Goal: Information Seeking & Learning: Learn about a topic

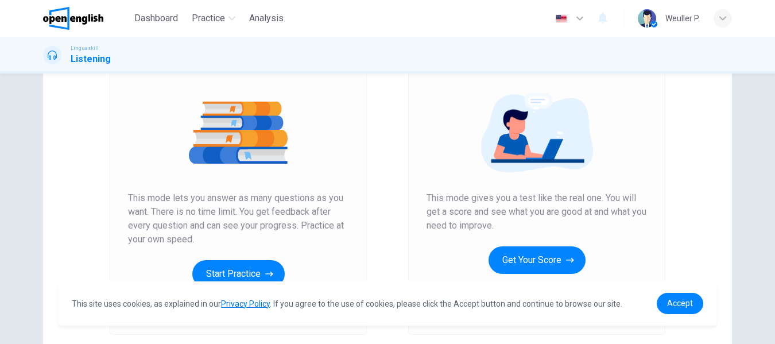
scroll to position [172, 0]
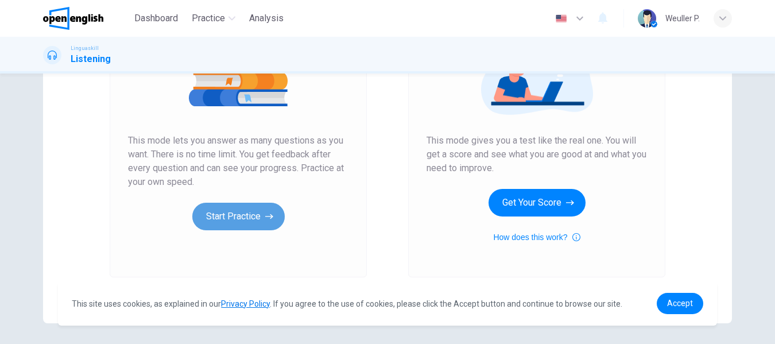
click at [234, 212] on button "Start Practice" at bounding box center [238, 217] width 92 height 28
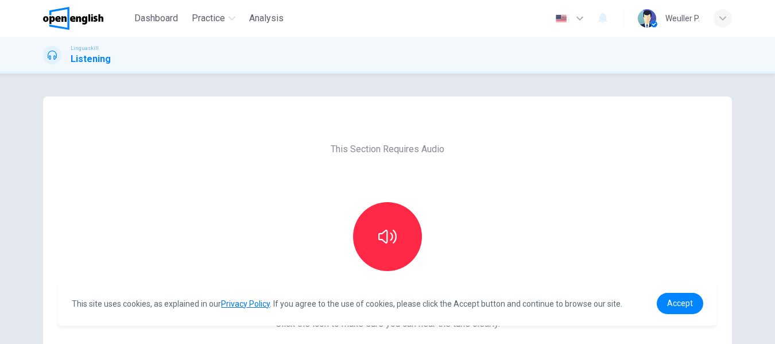
click at [237, 187] on div "This Section Requires Audio Click the icon to make sure you can hear the tune c…" at bounding box center [387, 295] width 689 height 399
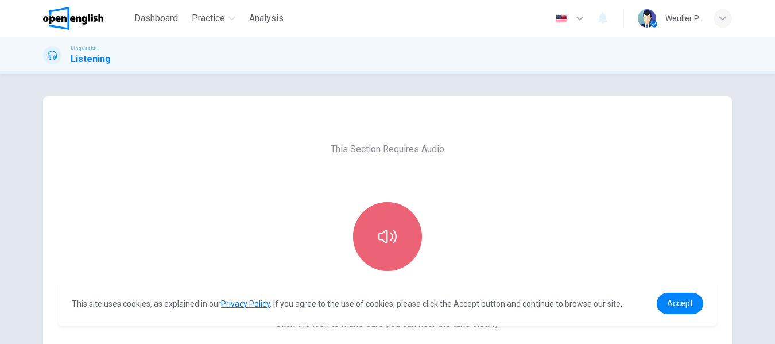
click at [373, 233] on button "button" at bounding box center [387, 236] width 69 height 69
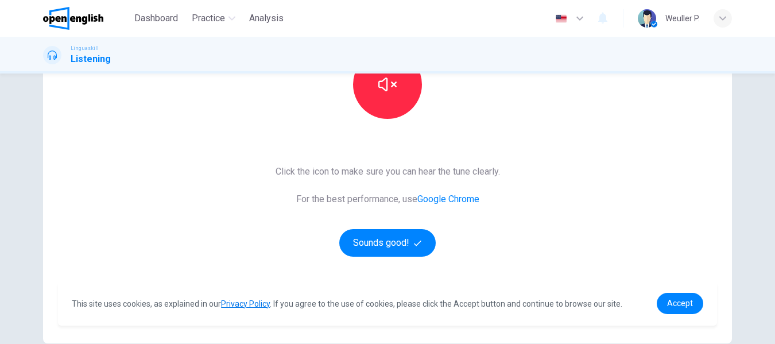
scroll to position [172, 0]
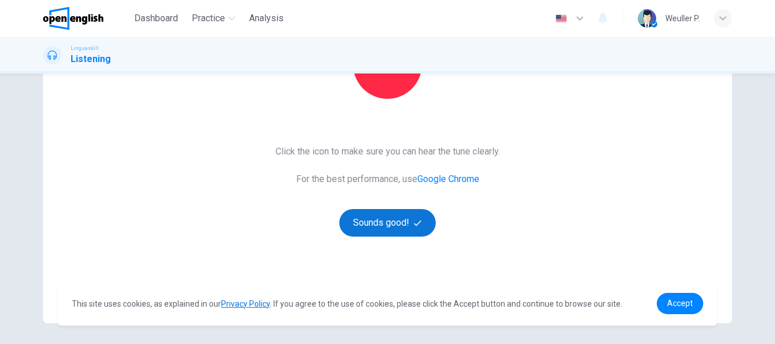
click at [387, 225] on button "Sounds good!" at bounding box center [387, 223] width 96 height 28
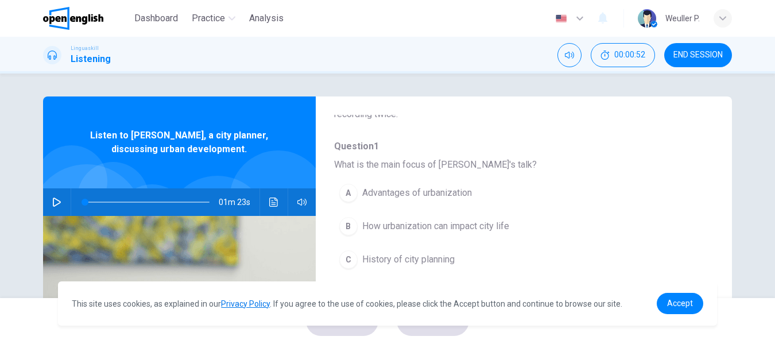
scroll to position [115, 0]
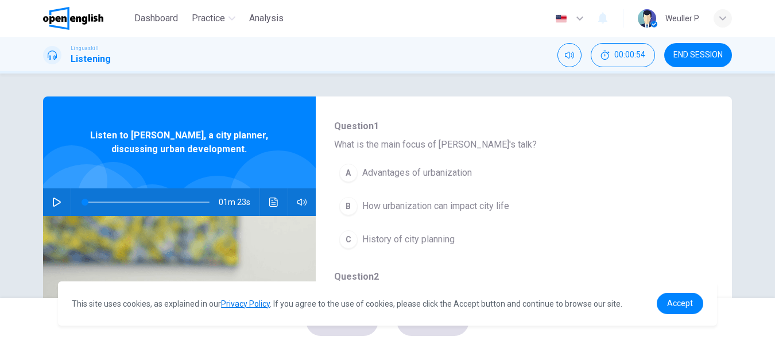
click at [57, 202] on icon "button" at bounding box center [57, 202] width 8 height 9
click at [192, 200] on span at bounding box center [147, 202] width 125 height 16
click at [52, 198] on icon "button" at bounding box center [56, 202] width 9 height 9
click at [56, 199] on icon "button" at bounding box center [56, 202] width 9 height 9
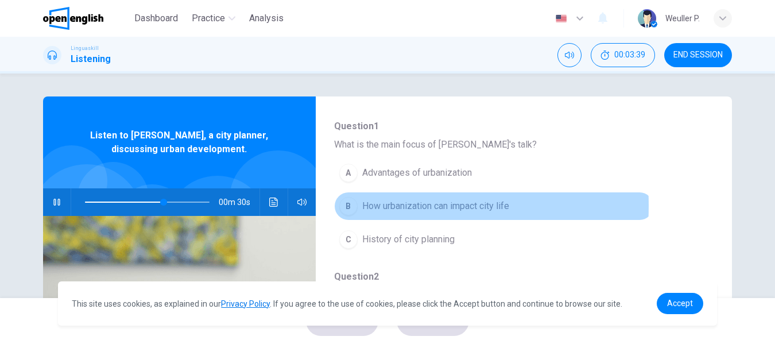
click at [346, 206] on div "B" at bounding box center [348, 206] width 18 height 18
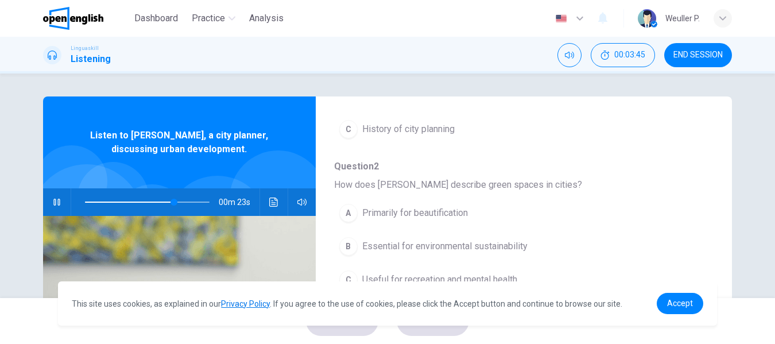
scroll to position [230, 0]
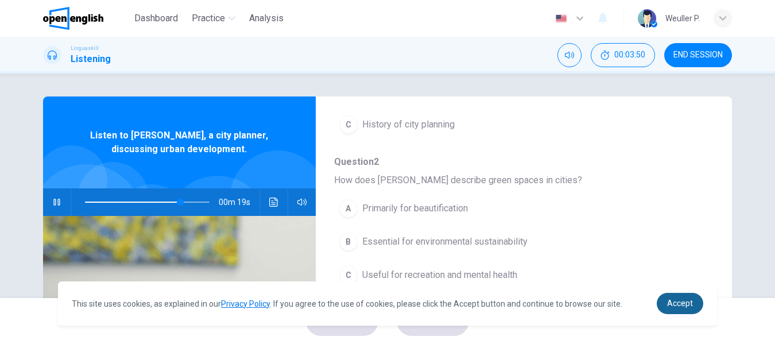
click at [685, 297] on link "Accept" at bounding box center [680, 303] width 47 height 21
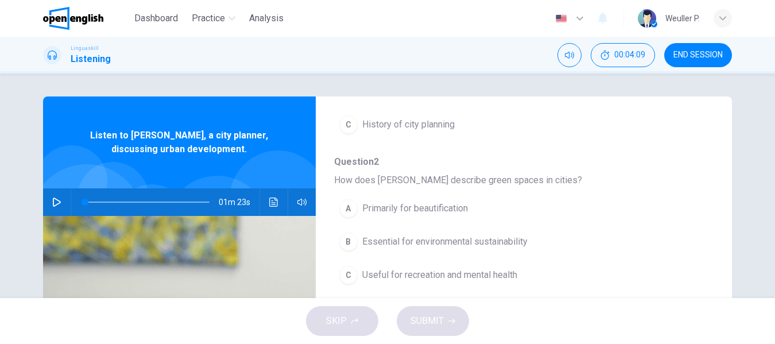
scroll to position [287, 0]
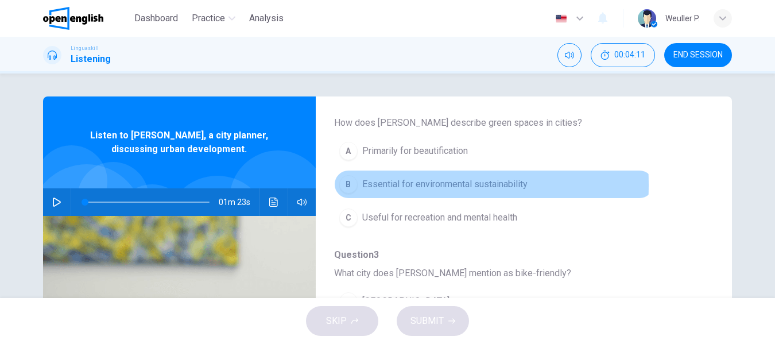
click at [349, 185] on div "B" at bounding box center [348, 184] width 18 height 18
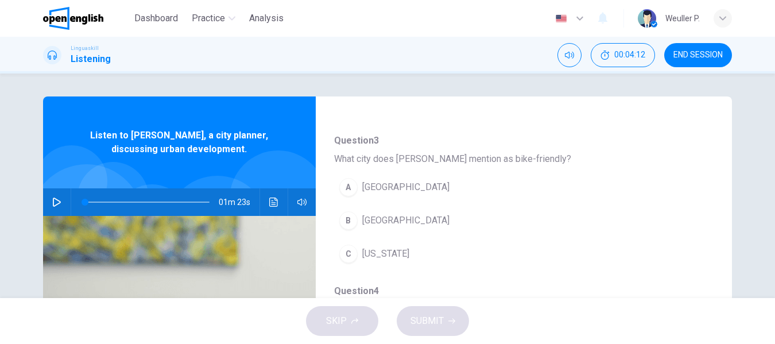
scroll to position [402, 0]
click at [52, 201] on icon "button" at bounding box center [56, 202] width 9 height 9
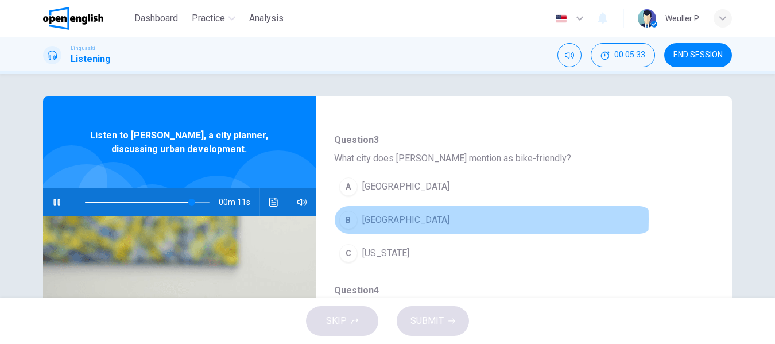
click at [346, 219] on div "B" at bounding box center [348, 220] width 18 height 18
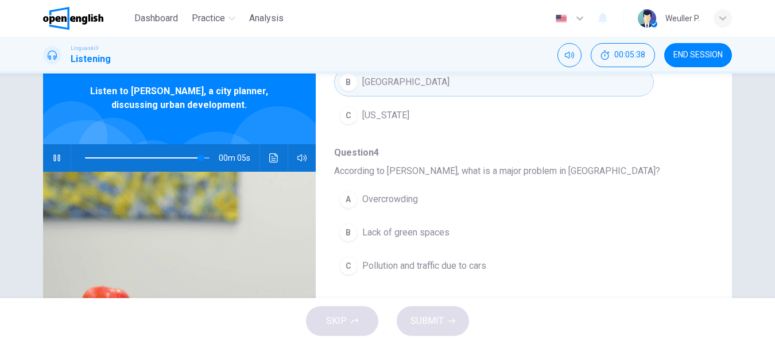
scroll to position [57, 0]
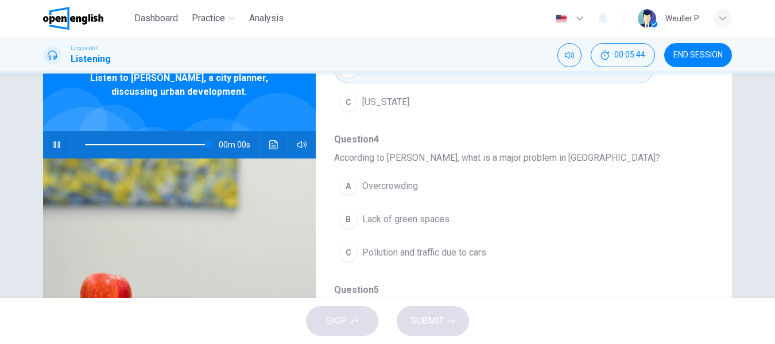
type input "*"
click at [345, 246] on div "C" at bounding box center [348, 253] width 18 height 18
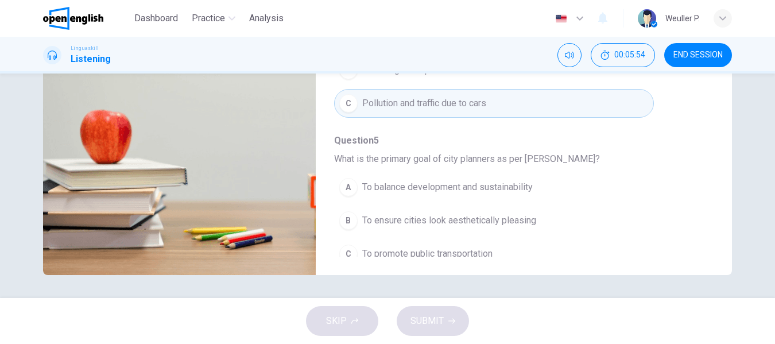
scroll to position [496, 0]
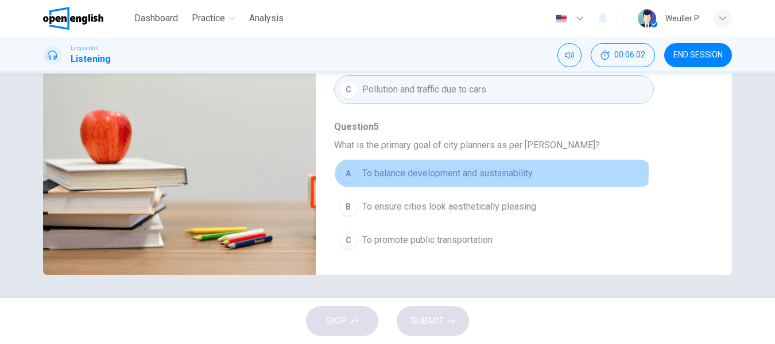
click at [347, 169] on div "A" at bounding box center [348, 173] width 18 height 18
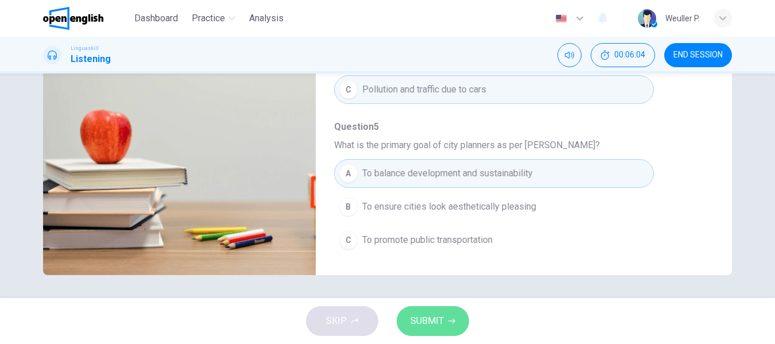
click at [436, 319] on span "SUBMIT" at bounding box center [427, 321] width 33 height 16
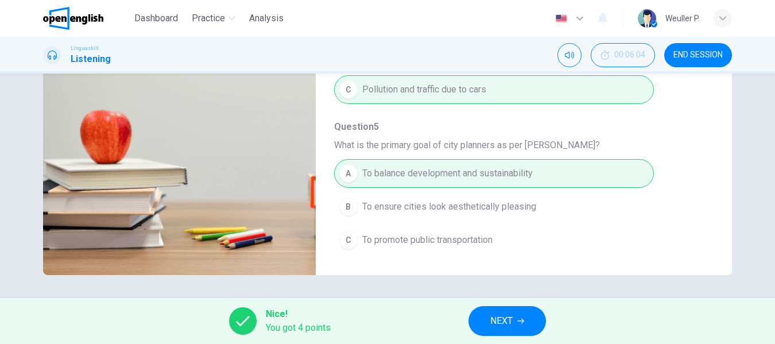
click at [500, 318] on span "NEXT" at bounding box center [501, 321] width 22 height 16
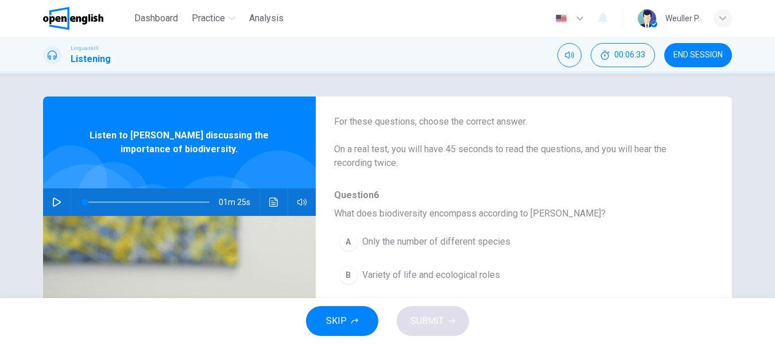
scroll to position [57, 0]
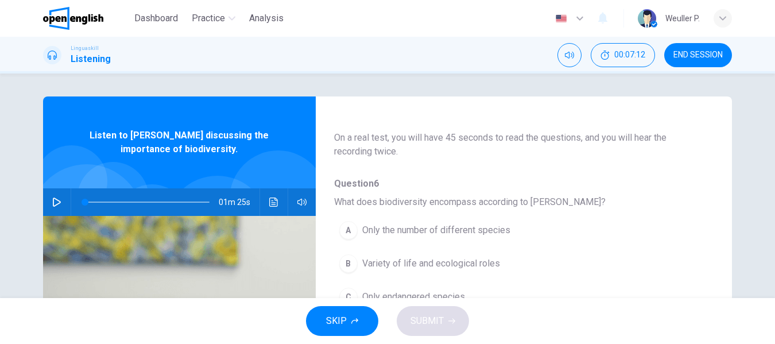
drag, startPoint x: 425, startPoint y: 202, endPoint x: 466, endPoint y: 204, distance: 41.5
click at [466, 204] on span "What does biodiversity encompass according to [PERSON_NAME]?" at bounding box center [514, 202] width 361 height 14
click at [451, 202] on span "What does biodiversity encompass according to [PERSON_NAME]?" at bounding box center [514, 202] width 361 height 14
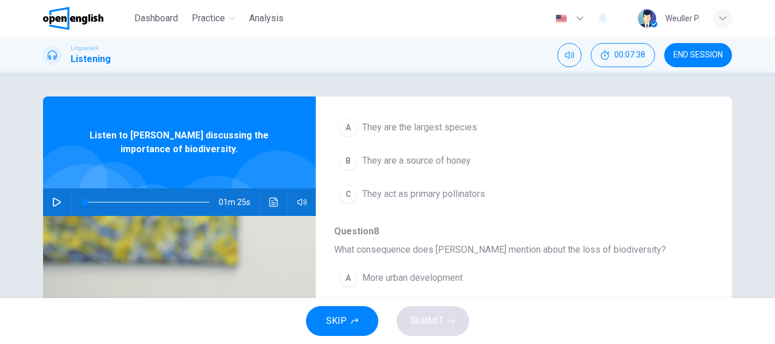
scroll to position [345, 0]
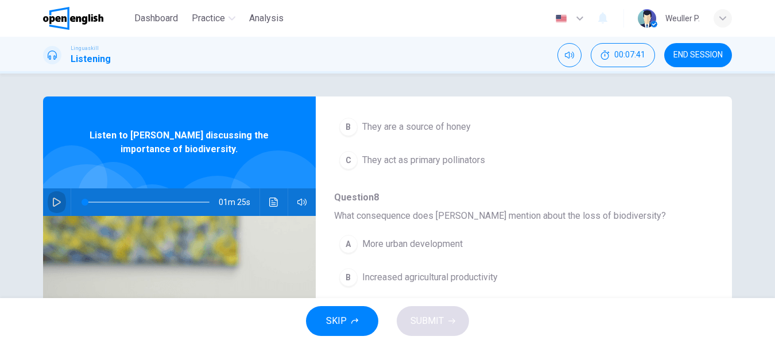
click at [58, 202] on icon "button" at bounding box center [56, 202] width 9 height 9
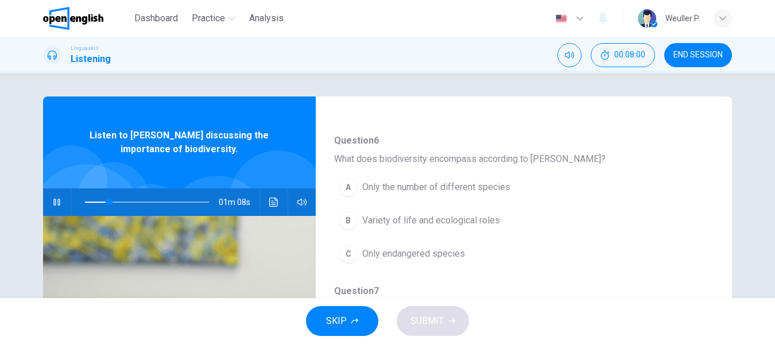
scroll to position [115, 0]
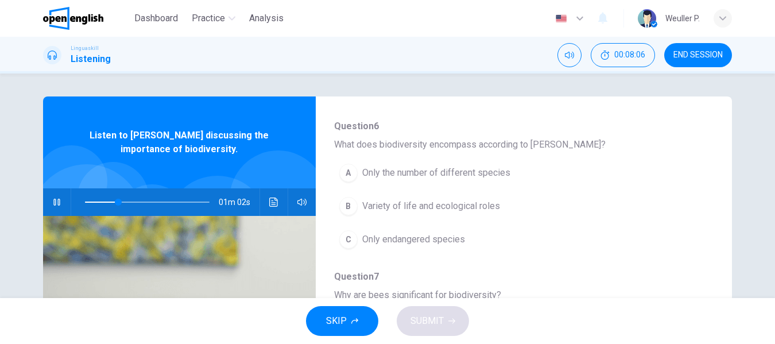
click at [350, 204] on div "B" at bounding box center [348, 206] width 18 height 18
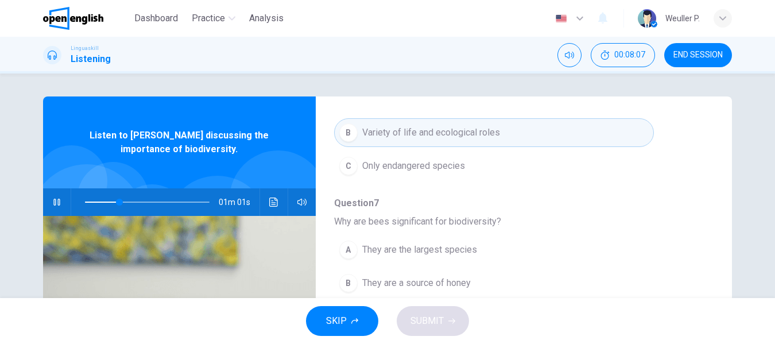
scroll to position [287, 0]
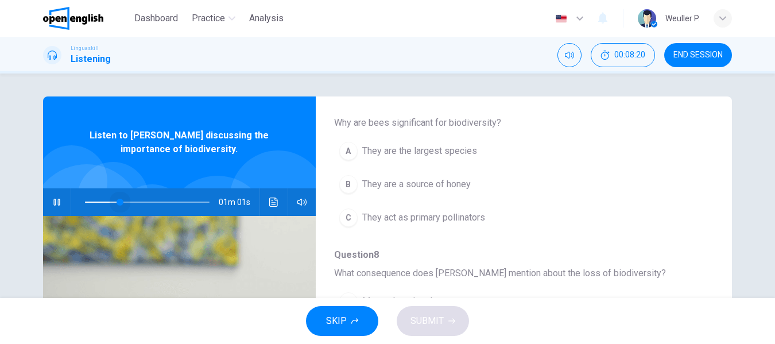
click at [117, 203] on span at bounding box center [147, 202] width 125 height 16
click at [345, 212] on div "C" at bounding box center [348, 217] width 18 height 18
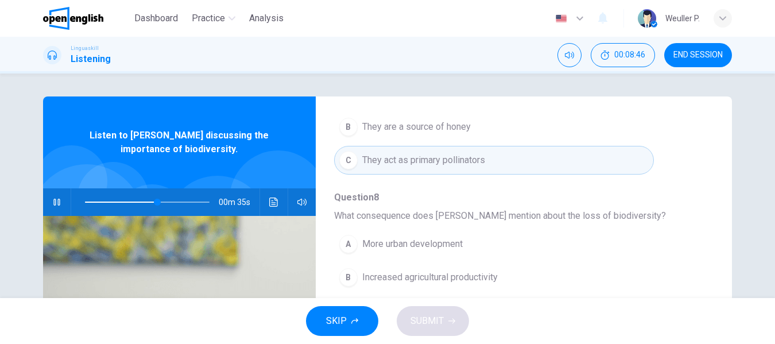
scroll to position [402, 0]
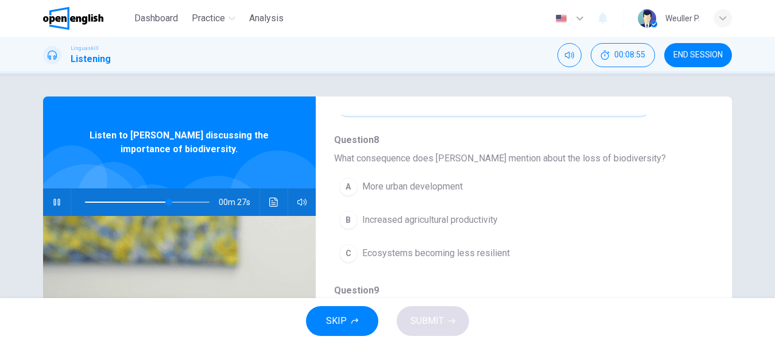
click at [148, 199] on span at bounding box center [147, 202] width 125 height 16
click at [133, 203] on span at bounding box center [147, 202] width 125 height 16
click at [121, 202] on span at bounding box center [147, 202] width 125 height 16
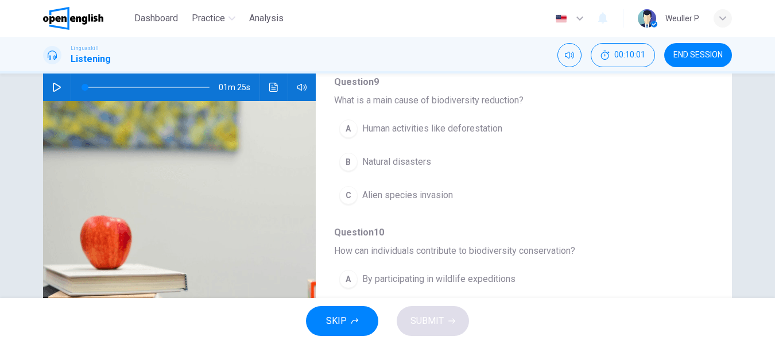
scroll to position [221, 0]
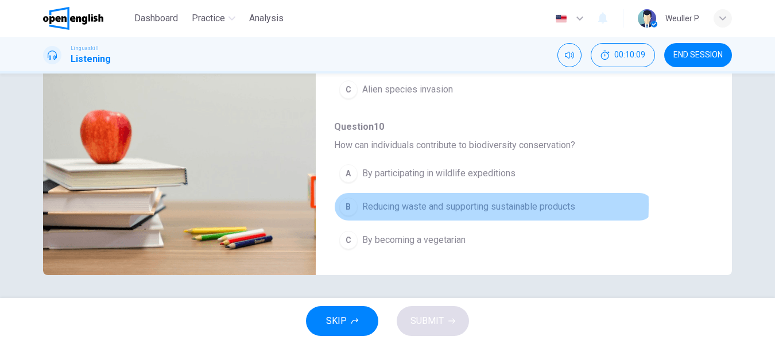
click at [342, 204] on div "B" at bounding box center [348, 207] width 18 height 18
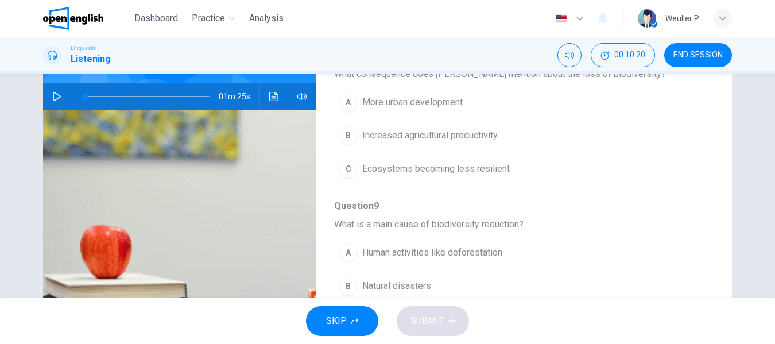
scroll to position [48, 0]
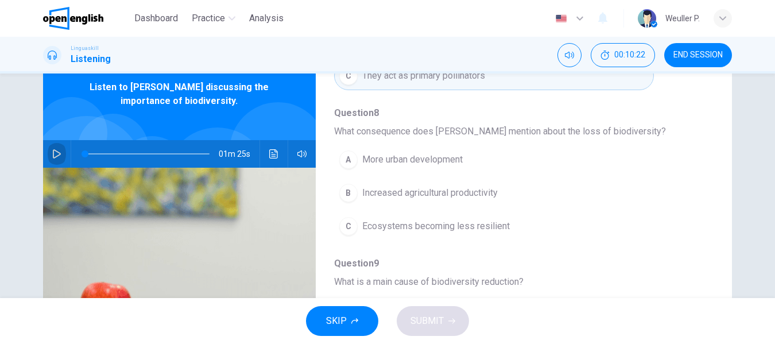
click at [56, 155] on icon "button" at bounding box center [57, 153] width 8 height 9
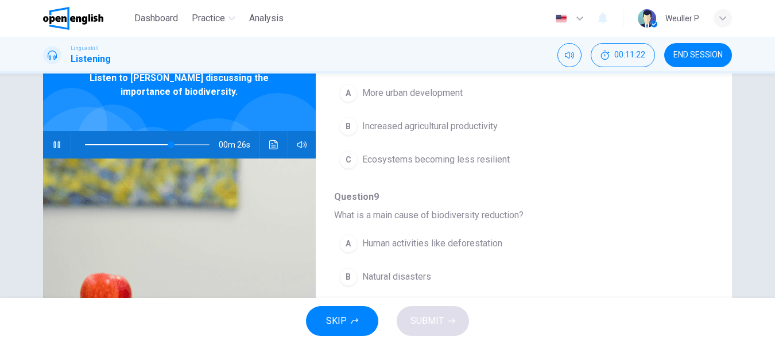
scroll to position [381, 0]
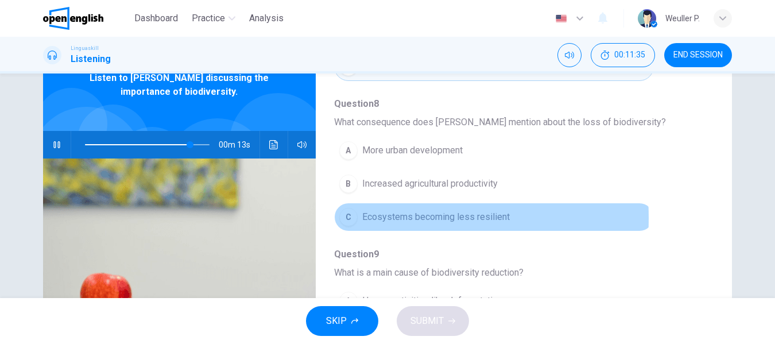
click at [346, 218] on div "C" at bounding box center [348, 217] width 18 height 18
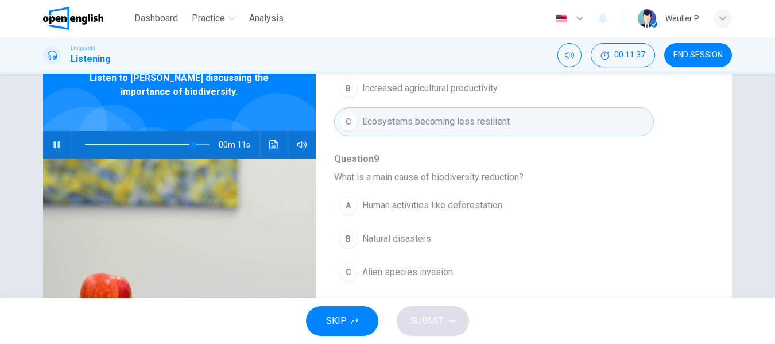
scroll to position [496, 0]
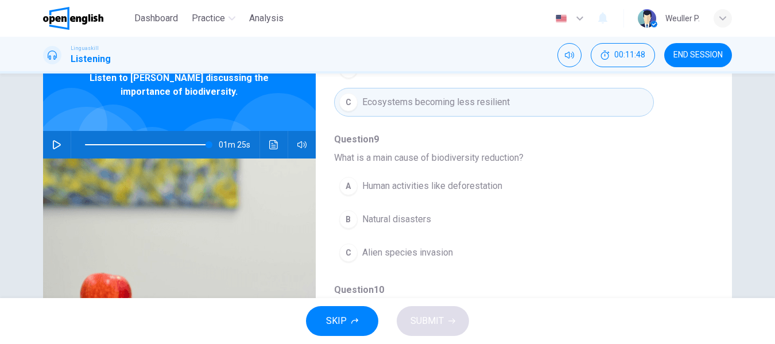
type input "*"
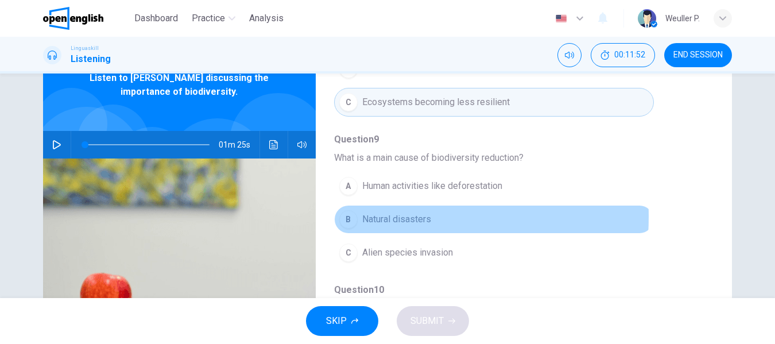
click at [344, 217] on div "B" at bounding box center [348, 219] width 18 height 18
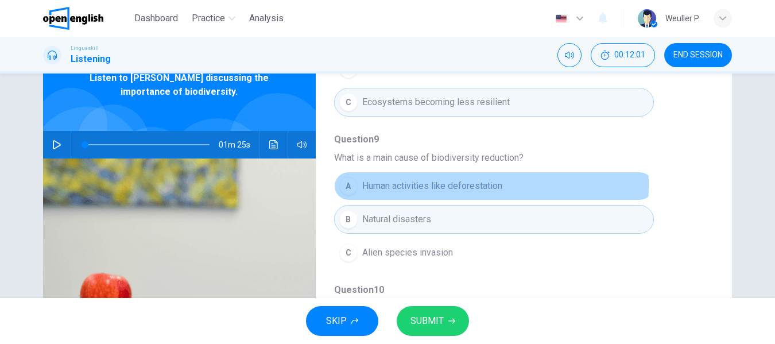
click at [353, 185] on div "A" at bounding box center [348, 186] width 18 height 18
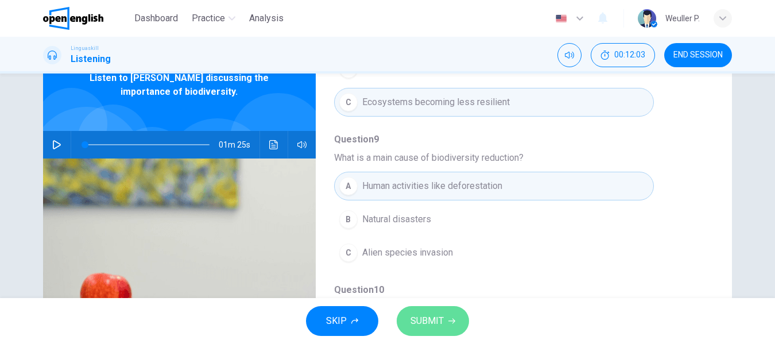
click at [428, 323] on span "SUBMIT" at bounding box center [427, 321] width 33 height 16
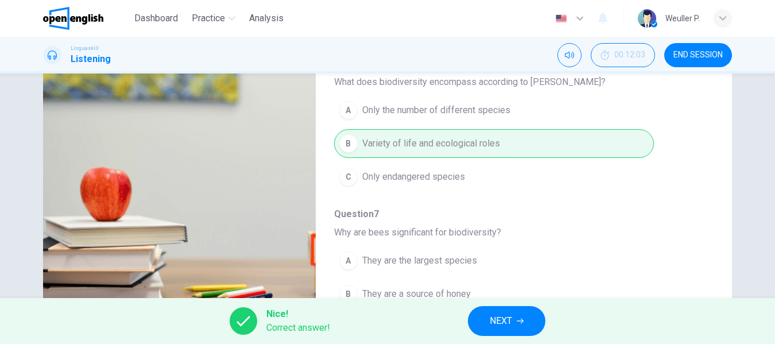
scroll to position [0, 0]
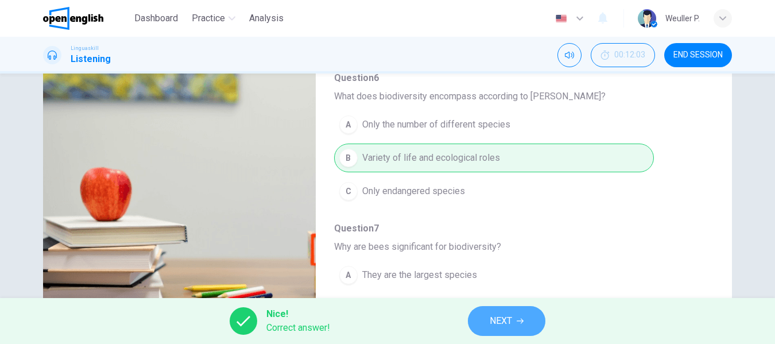
click at [490, 326] on span "NEXT" at bounding box center [501, 321] width 22 height 16
